Goal: Task Accomplishment & Management: Manage account settings

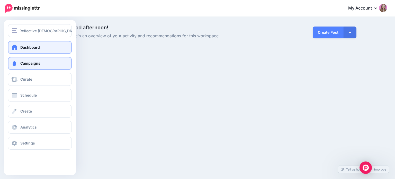
click at [24, 65] on link "Campaigns" at bounding box center [40, 63] width 64 height 13
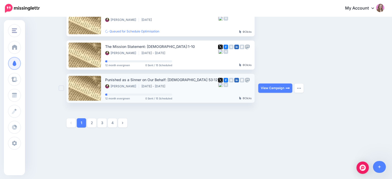
scroll to position [216, 0]
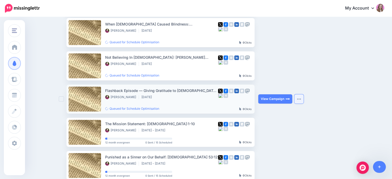
click at [300, 99] on img "button" at bounding box center [299, 99] width 4 height 2
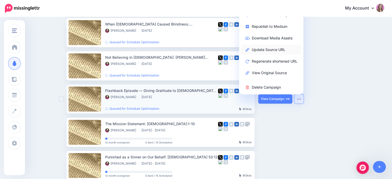
scroll to position [191, 0]
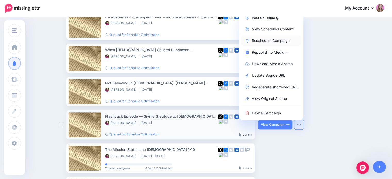
click at [257, 41] on link "Reschedule Campaign" at bounding box center [271, 41] width 60 height 10
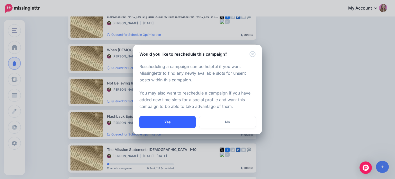
click at [169, 119] on button "Yes" at bounding box center [168, 122] width 56 height 12
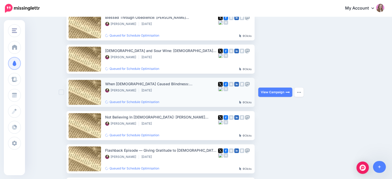
scroll to position [173, 0]
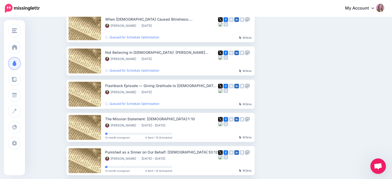
scroll to position [225, 0]
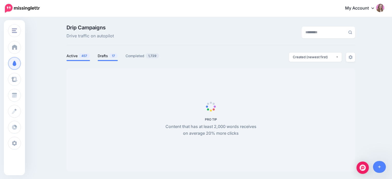
click at [108, 56] on link "Drafts 17" at bounding box center [108, 56] width 20 height 6
click at [78, 57] on link "Active 457" at bounding box center [77, 56] width 23 height 6
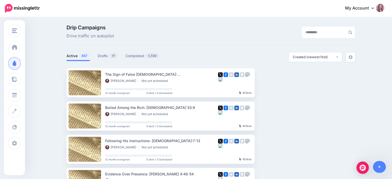
click at [78, 53] on link "Active 457" at bounding box center [77, 56] width 23 height 6
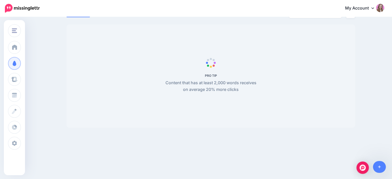
scroll to position [44, 0]
